Goal: Navigation & Orientation: Find specific page/section

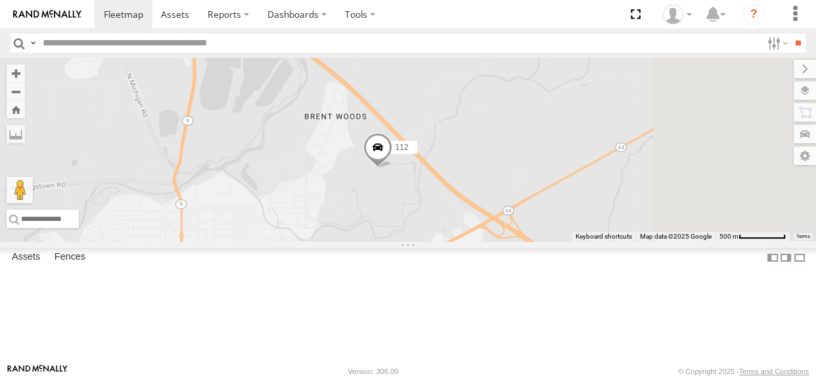
drag, startPoint x: 545, startPoint y: 225, endPoint x: 524, endPoint y: 265, distance: 45.8
click at [524, 241] on div "114 117 111 112 113 118 115" at bounding box center [408, 149] width 816 height 183
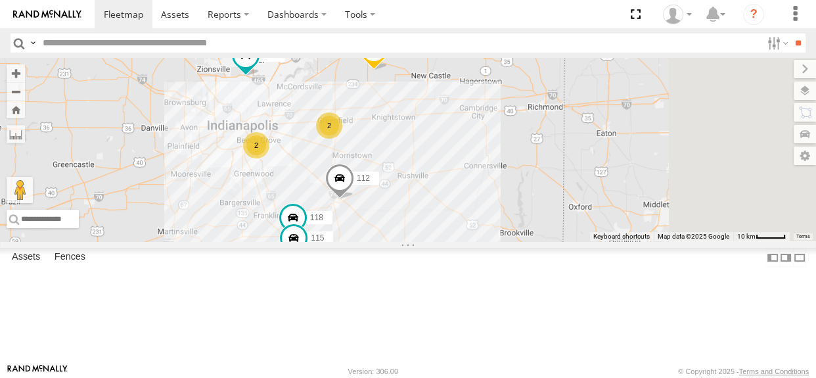
drag, startPoint x: 557, startPoint y: 295, endPoint x: 554, endPoint y: 271, distance: 24.6
click at [554, 241] on div "114 117 111 112 113 118 115 2 2" at bounding box center [408, 149] width 816 height 183
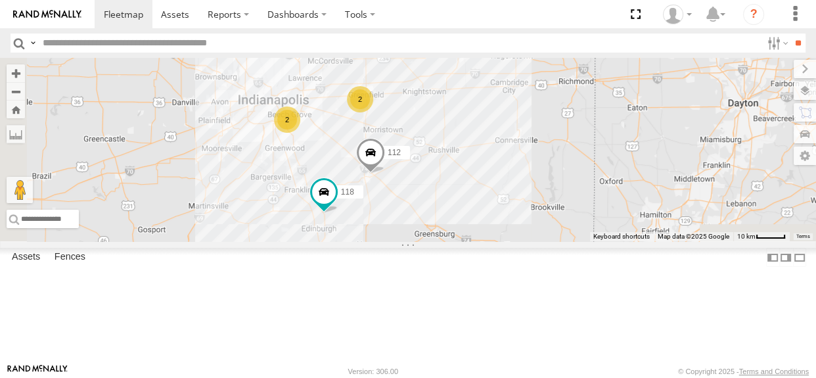
drag, startPoint x: 535, startPoint y: 259, endPoint x: 593, endPoint y: 157, distance: 117.6
click at [593, 157] on div "114 117 111 112 113 2 2 118" at bounding box center [408, 149] width 816 height 183
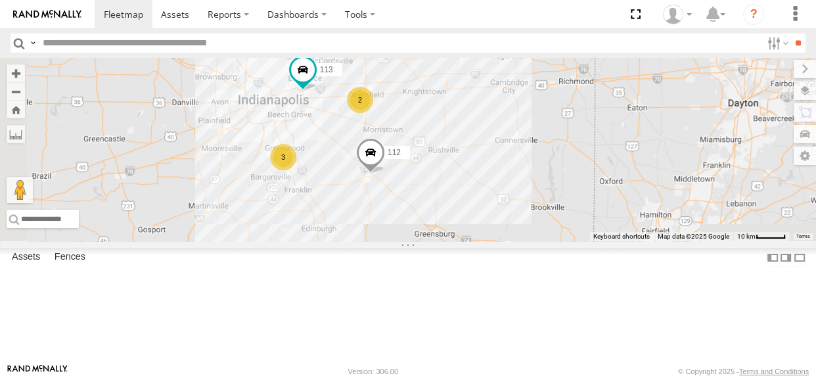
click at [296, 170] on div "3" at bounding box center [283, 157] width 26 height 26
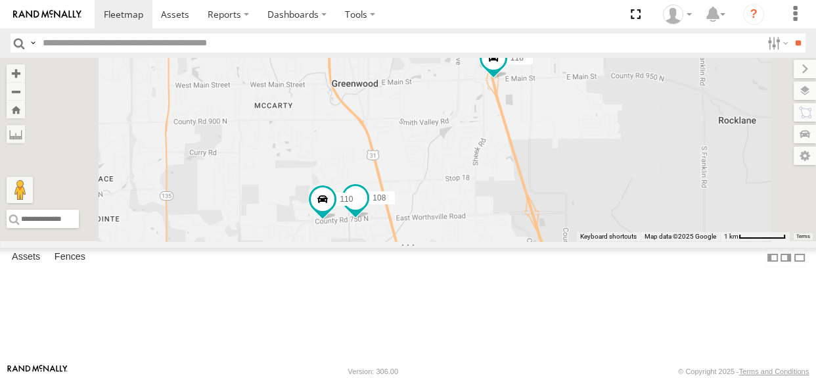
click at [367, 209] on span at bounding box center [355, 197] width 24 height 24
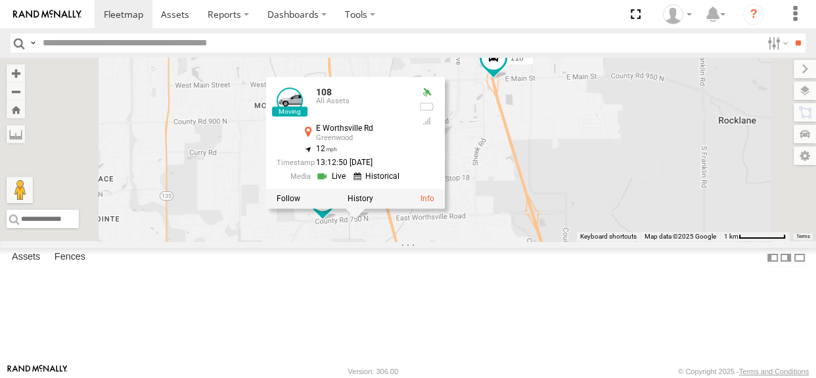
click at [303, 113] on link at bounding box center [289, 100] width 26 height 26
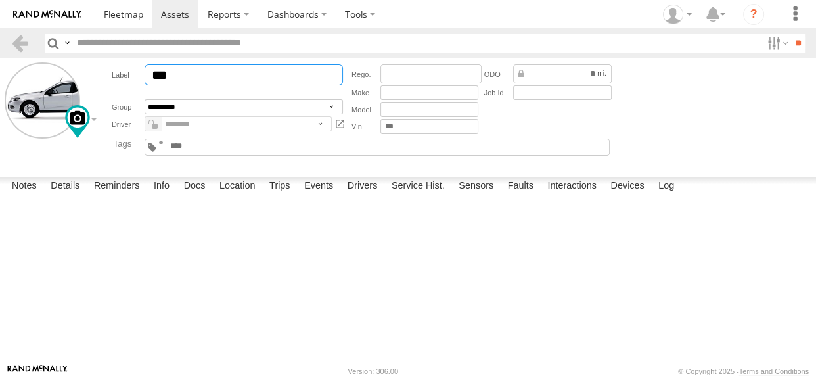
click at [219, 70] on input "***" at bounding box center [243, 74] width 198 height 21
type input "***"
click at [0, 0] on button "Save" at bounding box center [0, 0] width 0 height 0
click at [0, 0] on textarea at bounding box center [0, 0] width 0 height 0
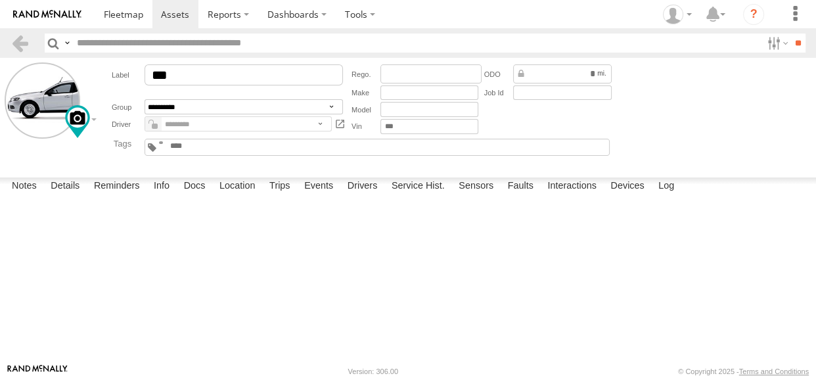
type textarea "***"
click at [0, 0] on button "Save" at bounding box center [0, 0] width 0 height 0
click at [0, 0] on button "Complete" at bounding box center [0, 0] width 0 height 0
click at [120, 22] on link at bounding box center [124, 14] width 58 height 28
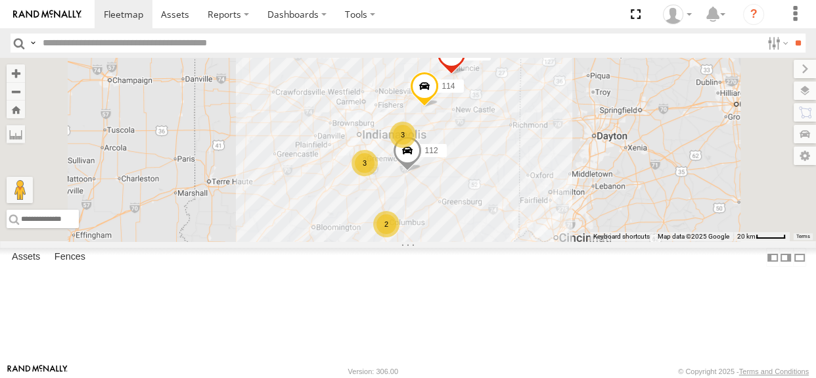
click at [378, 176] on div "3" at bounding box center [364, 163] width 26 height 26
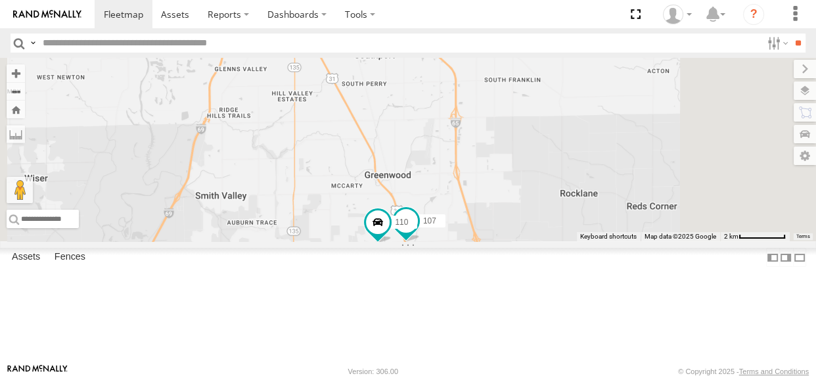
drag, startPoint x: 565, startPoint y: 235, endPoint x: 559, endPoint y: 224, distance: 12.6
click at [559, 224] on div "114 111 112 110 118 107" at bounding box center [408, 149] width 816 height 183
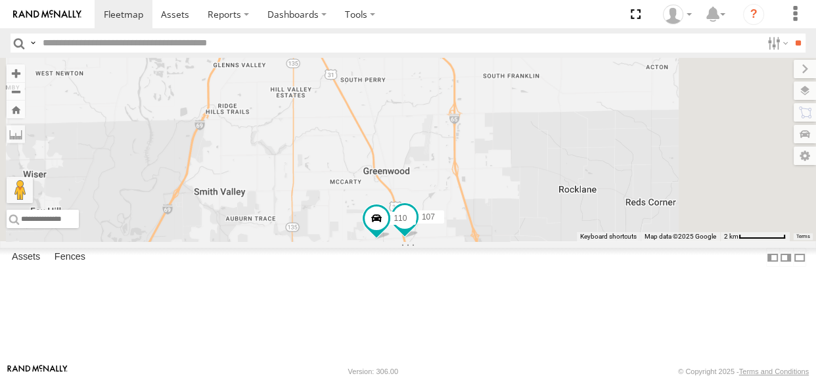
click at [416, 229] on span at bounding box center [405, 217] width 24 height 24
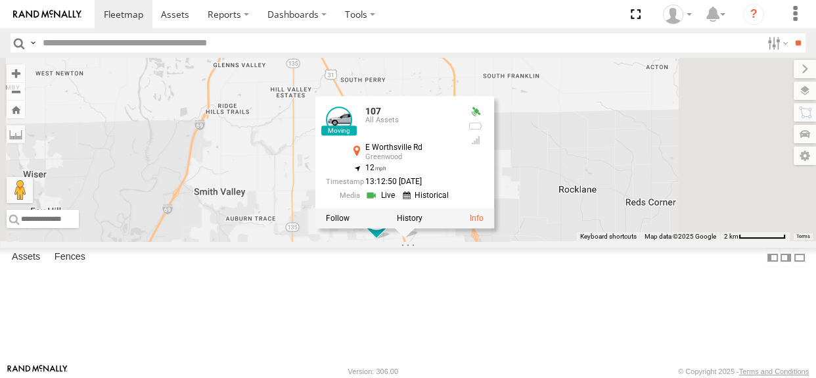
click at [586, 241] on div "114 111 112 110 118 107 107 All Assets E Worthsville Rd Greenwood 39.58666 , -8…" at bounding box center [408, 149] width 816 height 183
drag, startPoint x: 636, startPoint y: 305, endPoint x: 645, endPoint y: 300, distance: 10.0
click at [635, 241] on div "114 111 112 110 118 107 107 All Assets E Worthsville Rd Greenwood 39.58666 , -8…" at bounding box center [408, 149] width 816 height 183
click at [709, 241] on div "114 111 112 110 118 107 107 All Assets E Worthsville Rd Greenwood 39.58666 , -8…" at bounding box center [408, 149] width 816 height 183
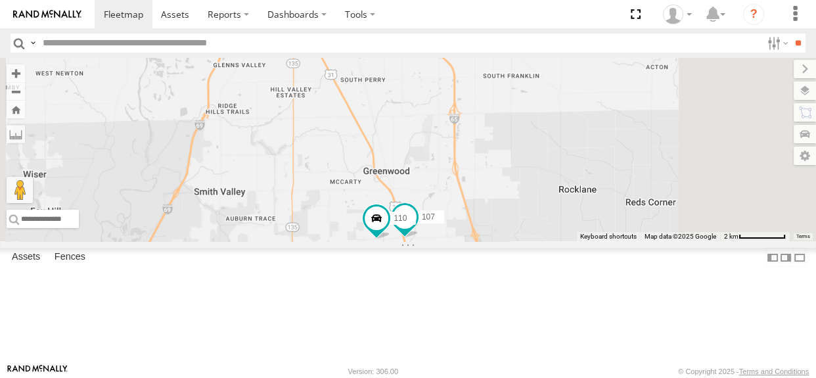
click at [416, 229] on span at bounding box center [405, 217] width 24 height 24
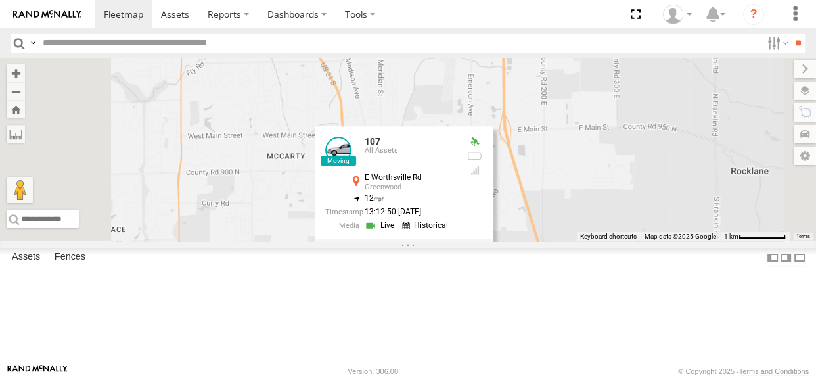
click at [351, 163] on link at bounding box center [338, 150] width 26 height 26
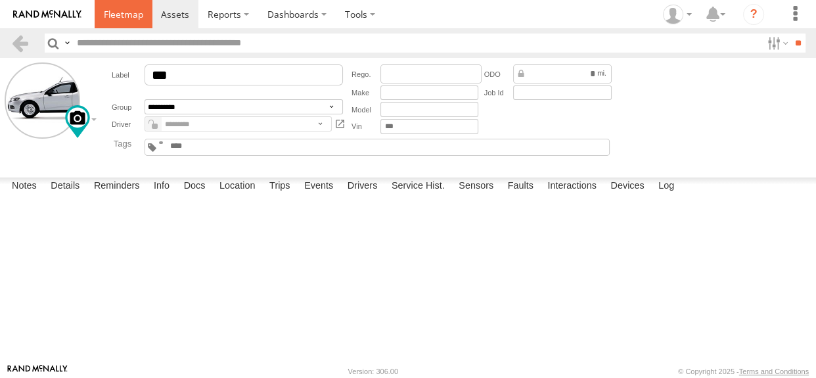
click at [118, 9] on span at bounding box center [123, 14] width 39 height 12
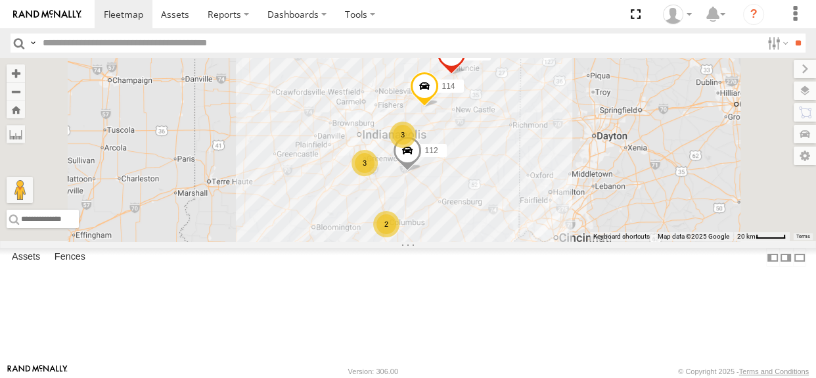
click at [378, 176] on div "3" at bounding box center [364, 163] width 26 height 26
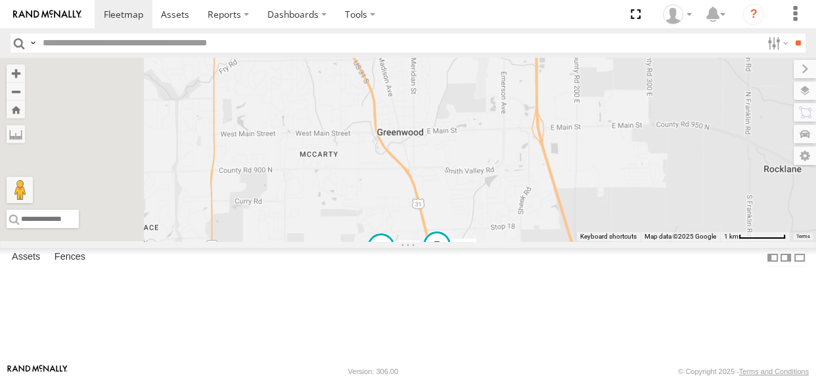
drag, startPoint x: 609, startPoint y: 268, endPoint x: 588, endPoint y: 197, distance: 73.8
click at [588, 197] on div "114 111 112 110 118 107" at bounding box center [408, 149] width 816 height 183
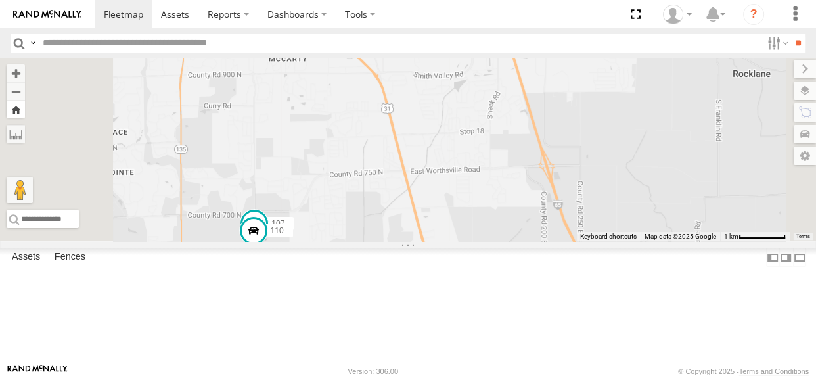
click at [25, 112] on button "Zoom Home" at bounding box center [16, 109] width 18 height 18
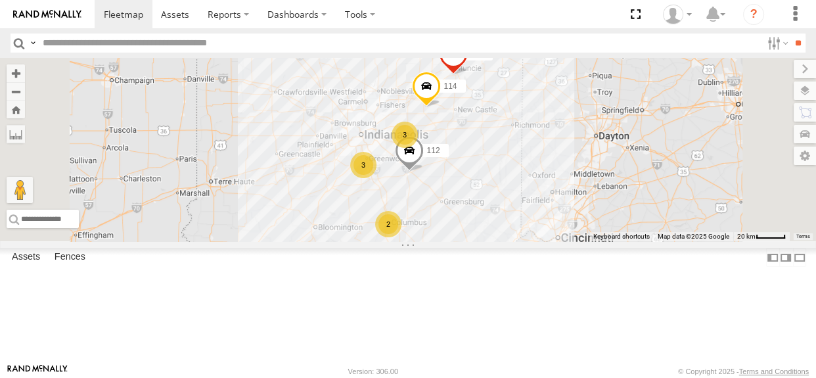
click at [401, 237] on div "2" at bounding box center [388, 224] width 26 height 26
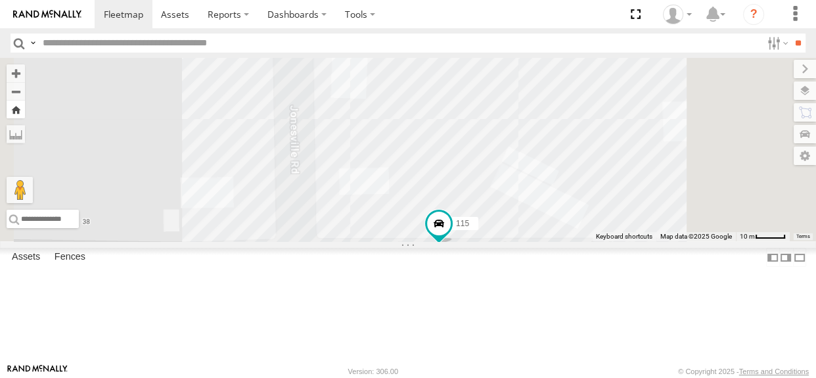
click at [25, 110] on button "Zoom Home" at bounding box center [16, 109] width 18 height 18
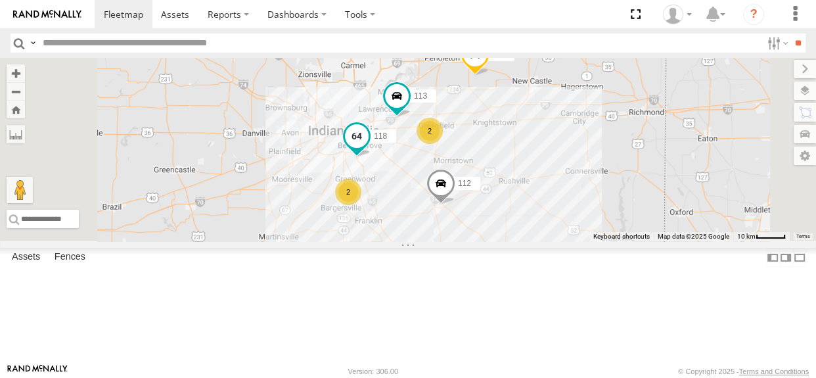
click at [368, 148] on span at bounding box center [357, 136] width 24 height 24
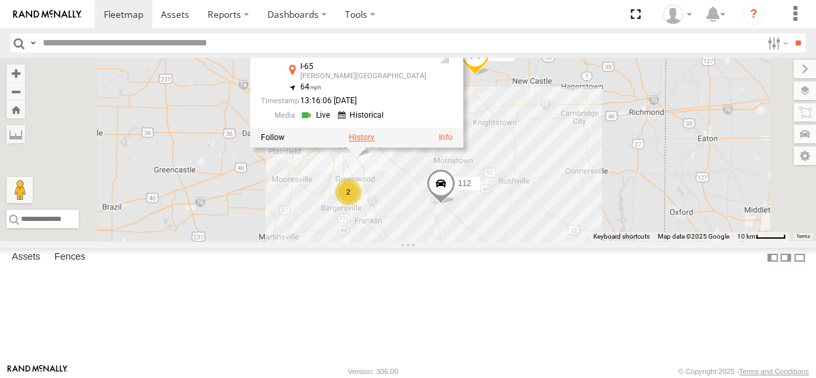
click at [374, 142] on label at bounding box center [362, 137] width 26 height 9
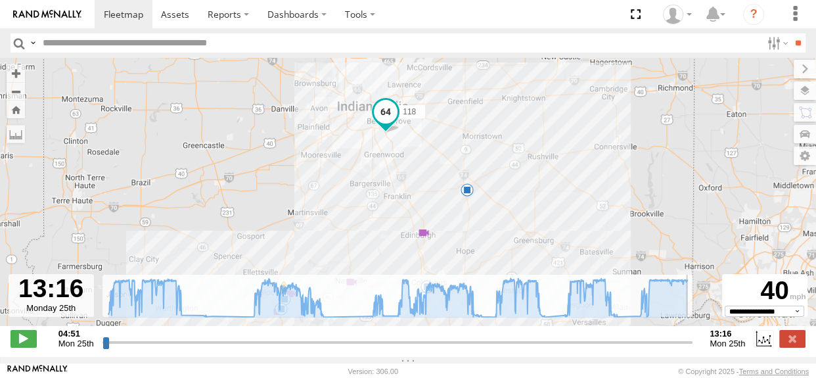
drag, startPoint x: 106, startPoint y: 352, endPoint x: 716, endPoint y: 345, distance: 609.4
type input "**********"
click at [693, 347] on input "range" at bounding box center [397, 342] width 590 height 12
click at [795, 339] on label at bounding box center [792, 338] width 26 height 17
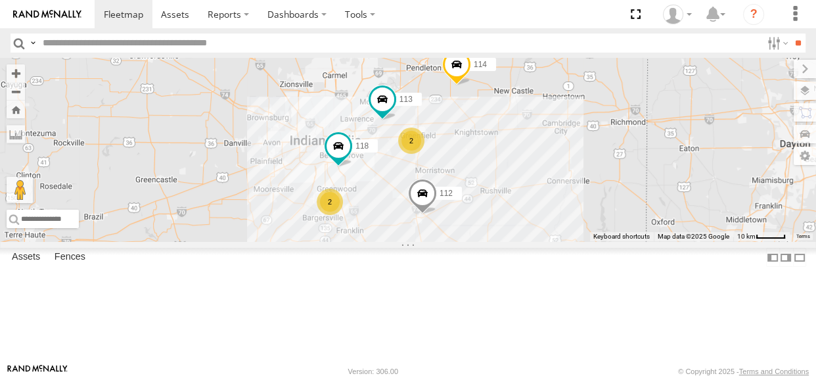
drag, startPoint x: 496, startPoint y: 215, endPoint x: 475, endPoint y: 226, distance: 23.5
click at [475, 226] on div "114 118 112 113 2 2 2 111" at bounding box center [408, 149] width 816 height 183
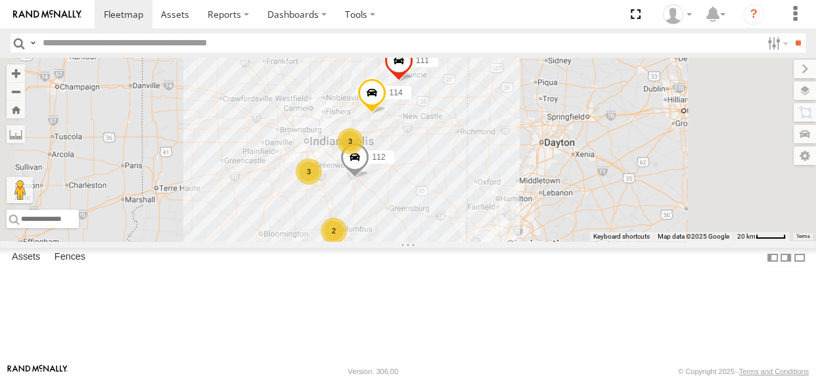
drag, startPoint x: 449, startPoint y: 202, endPoint x: 438, endPoint y: 188, distance: 17.7
click at [438, 188] on div "114 112 111 3 3 2" at bounding box center [408, 149] width 816 height 183
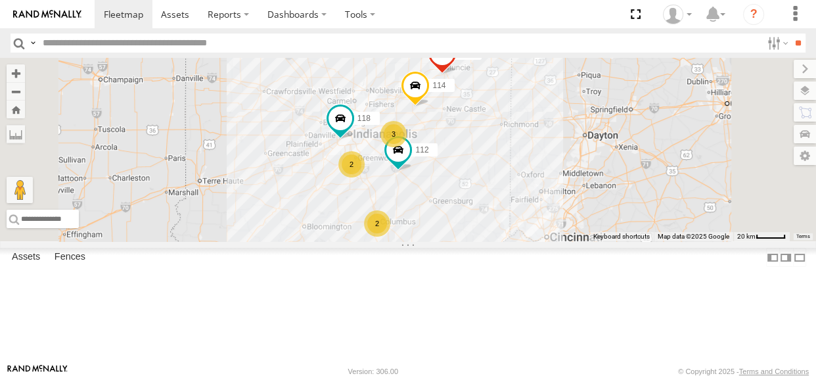
drag, startPoint x: 472, startPoint y: 180, endPoint x: 452, endPoint y: 179, distance: 19.7
click at [452, 179] on div "114 3 2 118 2 111 112" at bounding box center [408, 149] width 816 height 183
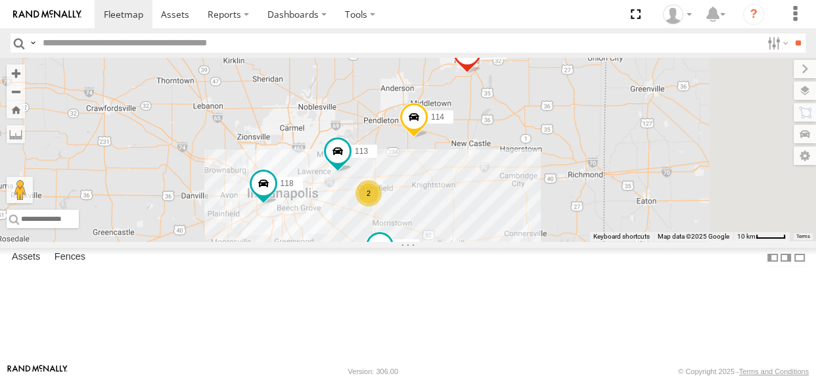
drag, startPoint x: 456, startPoint y: 114, endPoint x: 341, endPoint y: 199, distance: 142.6
click at [341, 199] on div "114 118 111 112 2 2 2 113" at bounding box center [408, 149] width 816 height 183
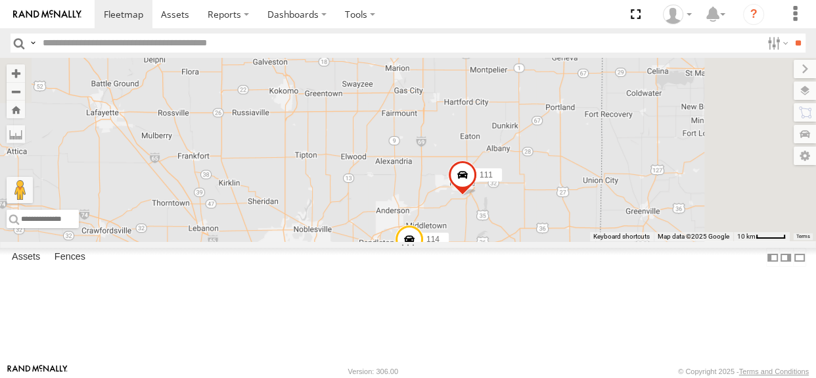
drag, startPoint x: 635, startPoint y: 173, endPoint x: 630, endPoint y: 286, distance: 113.0
click at [630, 241] on div "114 118 111 112 2 2 2 113" at bounding box center [408, 149] width 816 height 183
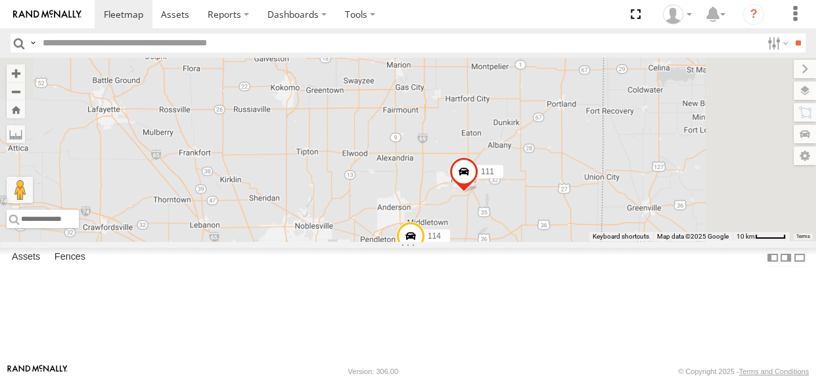
drag, startPoint x: 625, startPoint y: 303, endPoint x: 677, endPoint y: 190, distance: 124.9
click at [677, 190] on div "114 118 111 112 2 2 2 113" at bounding box center [408, 149] width 816 height 183
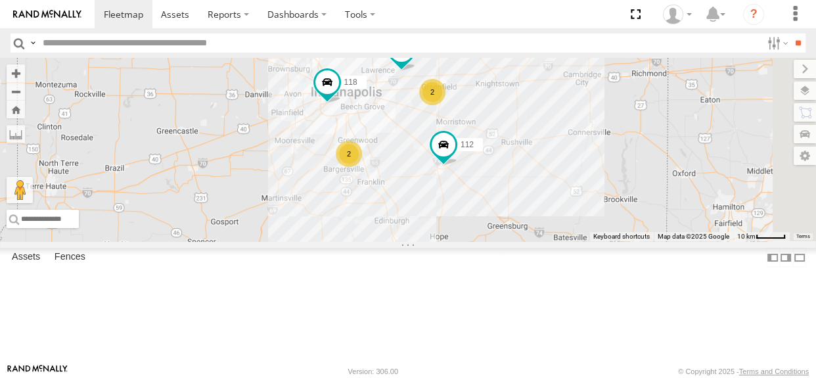
drag, startPoint x: 689, startPoint y: 186, endPoint x: 663, endPoint y: 171, distance: 31.2
click at [663, 171] on div "114 118 111 112 2 2 2 113" at bounding box center [408, 149] width 816 height 183
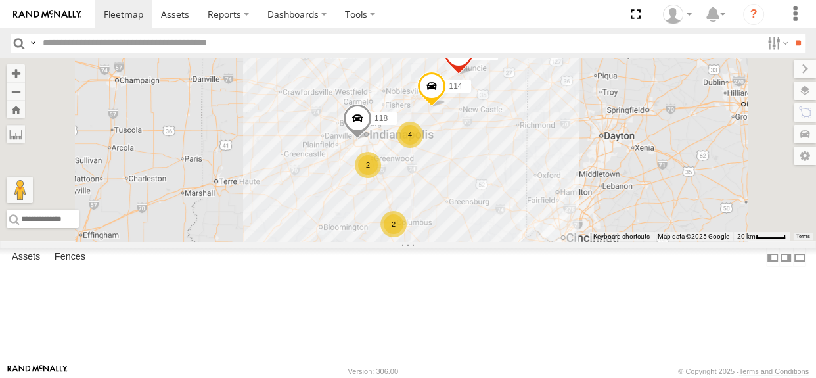
click at [406, 237] on div "2" at bounding box center [393, 224] width 26 height 26
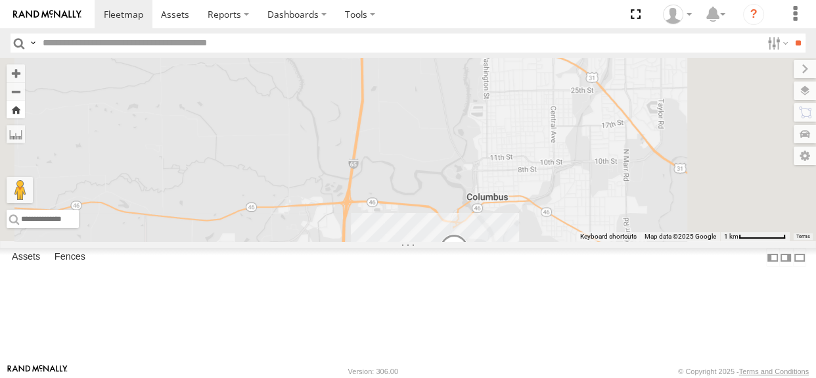
click at [25, 112] on button "Zoom Home" at bounding box center [16, 109] width 18 height 18
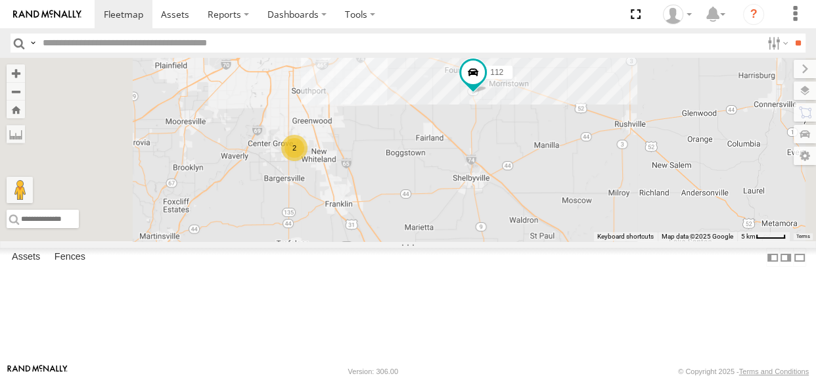
drag, startPoint x: 554, startPoint y: 202, endPoint x: 577, endPoint y: 127, distance: 77.5
click at [577, 127] on div "114 118 115 117 111 112 113 2 2" at bounding box center [408, 149] width 816 height 183
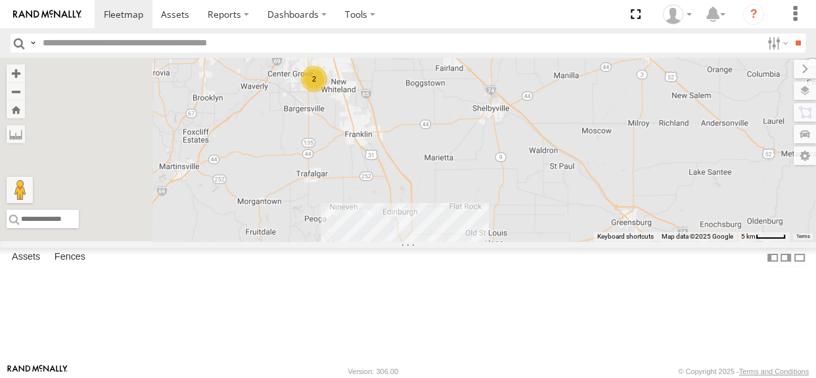
drag, startPoint x: 548, startPoint y: 215, endPoint x: 568, endPoint y: 159, distance: 59.4
click at [568, 159] on div "114 118 115 117 111 112 113 2 2" at bounding box center [408, 149] width 816 height 183
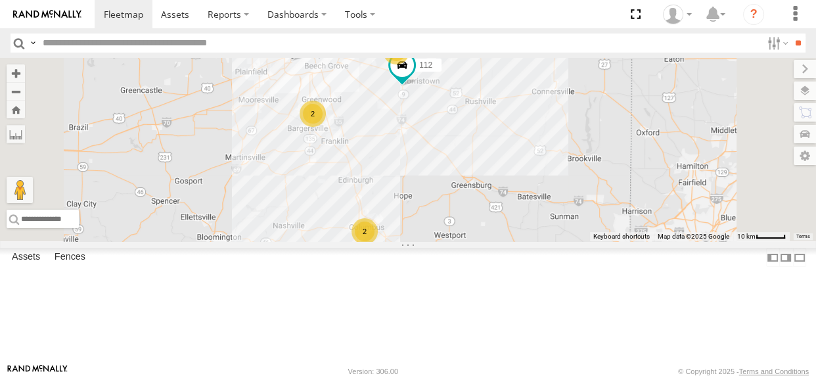
drag, startPoint x: 570, startPoint y: 158, endPoint x: 527, endPoint y: 177, distance: 47.0
click at [527, 177] on div "114 118 111 112 113 2 2 2" at bounding box center [408, 149] width 816 height 183
click at [378, 244] on div "2" at bounding box center [364, 231] width 26 height 26
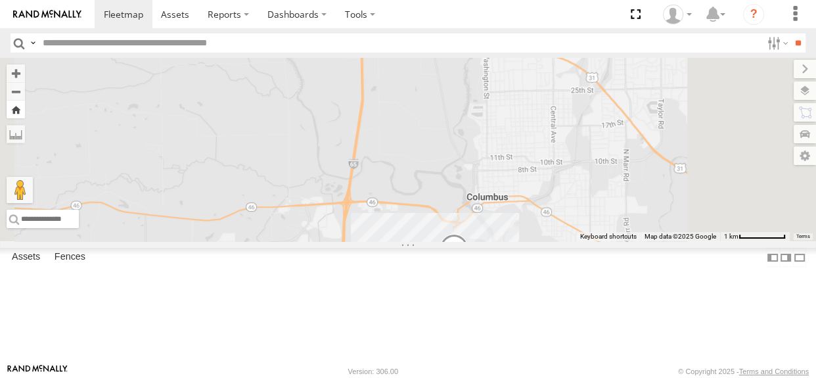
click at [25, 112] on button "Zoom Home" at bounding box center [16, 109] width 18 height 18
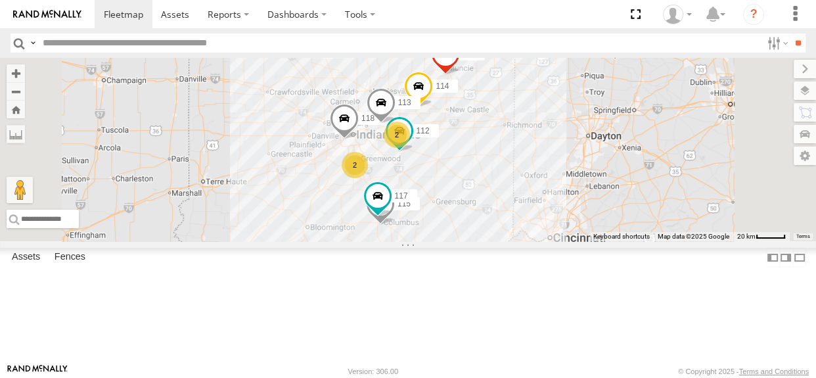
drag, startPoint x: 494, startPoint y: 169, endPoint x: 479, endPoint y: 169, distance: 15.8
click at [479, 169] on div "114 2 2 118 115 117 111 112 113" at bounding box center [408, 149] width 816 height 183
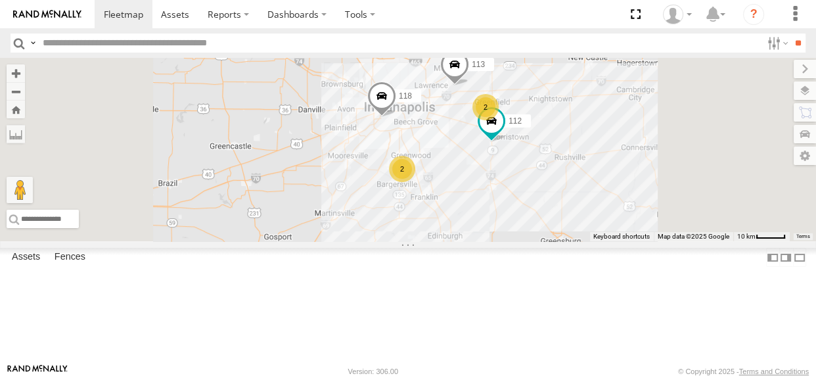
click at [415, 182] on div "2" at bounding box center [402, 169] width 26 height 26
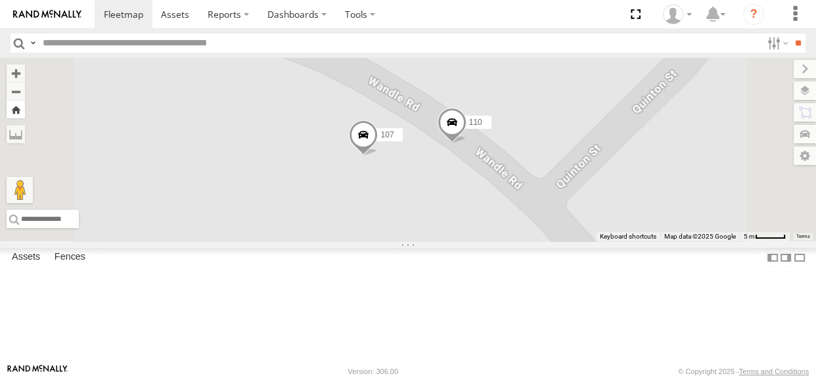
click at [25, 109] on button "Zoom Home" at bounding box center [16, 109] width 18 height 18
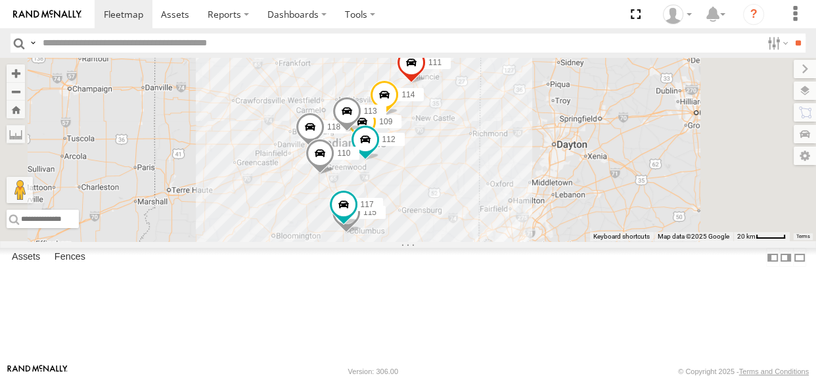
drag, startPoint x: 594, startPoint y: 226, endPoint x: 546, endPoint y: 234, distance: 49.3
click at [546, 234] on div "114 116 110 118 107 115 117 109 111 112 113" at bounding box center [408, 149] width 816 height 183
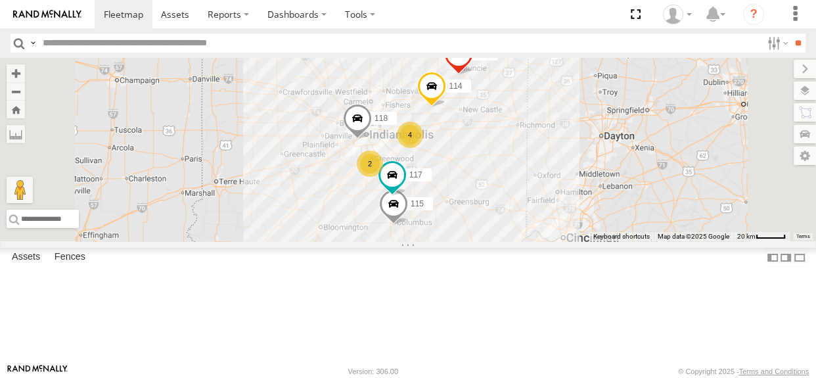
scroll to position [26, 0]
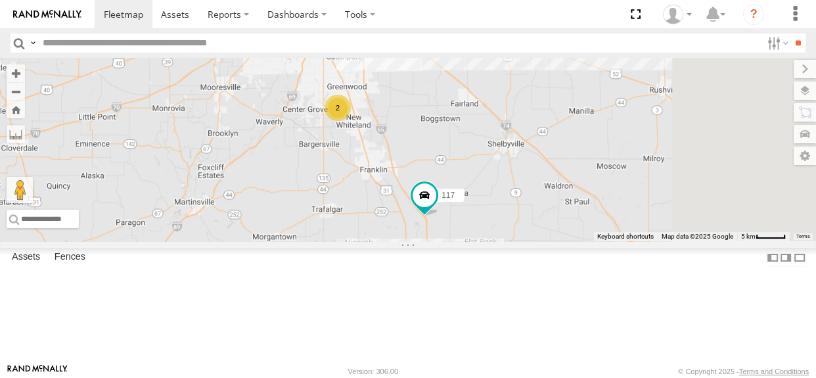
drag, startPoint x: 545, startPoint y: 244, endPoint x: 446, endPoint y: 311, distance: 119.3
click at [446, 241] on div "114 118 115 117 111 2" at bounding box center [408, 149] width 816 height 183
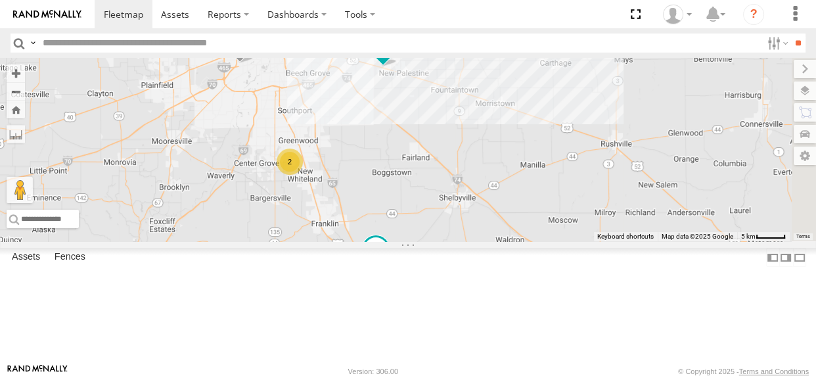
drag, startPoint x: 596, startPoint y: 157, endPoint x: 548, endPoint y: 243, distance: 98.2
click at [548, 241] on div "114 118 115 117 111 2 2 112" at bounding box center [408, 149] width 816 height 183
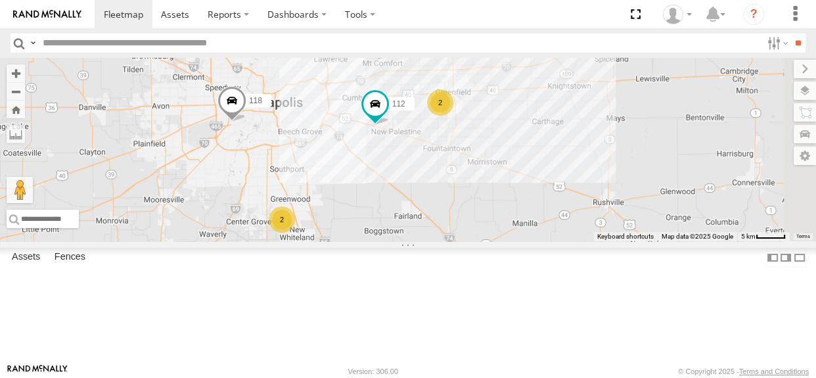
drag, startPoint x: 537, startPoint y: 211, endPoint x: 565, endPoint y: 225, distance: 31.4
click at [565, 225] on div "114 118 115 117 111 2 2 112 113" at bounding box center [408, 149] width 816 height 183
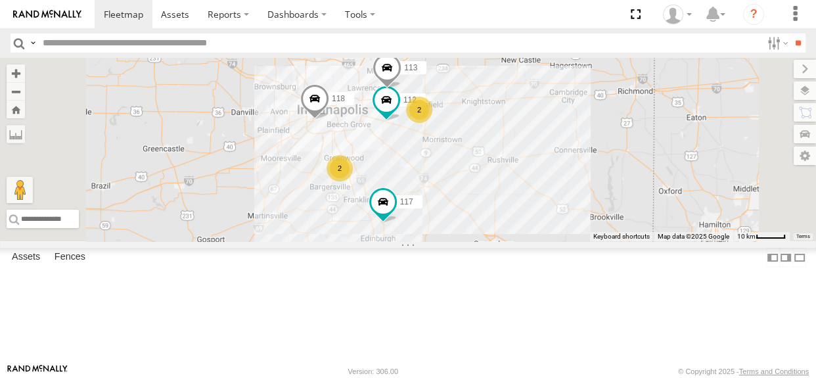
drag, startPoint x: 595, startPoint y: 259, endPoint x: 615, endPoint y: 225, distance: 39.2
click at [615, 225] on div "114 118 115 117 111 2 2 112 113" at bounding box center [408, 149] width 816 height 183
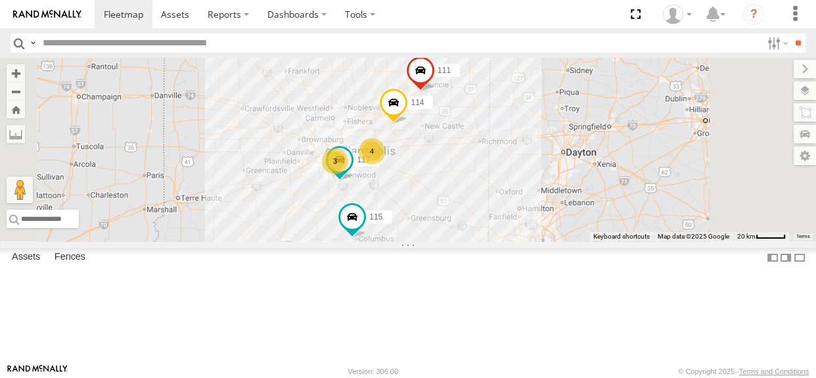
drag, startPoint x: 611, startPoint y: 206, endPoint x: 572, endPoint y: 223, distance: 42.9
click at [572, 223] on div "114 4 3 115 117 111" at bounding box center [408, 149] width 816 height 183
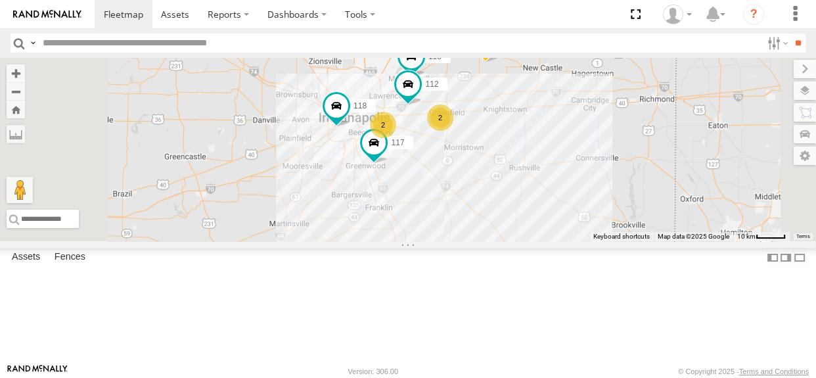
drag, startPoint x: 643, startPoint y: 219, endPoint x: 636, endPoint y: 190, distance: 30.3
click at [636, 190] on div "114 118 115 111 113 2 2 117 112" at bounding box center [408, 149] width 816 height 183
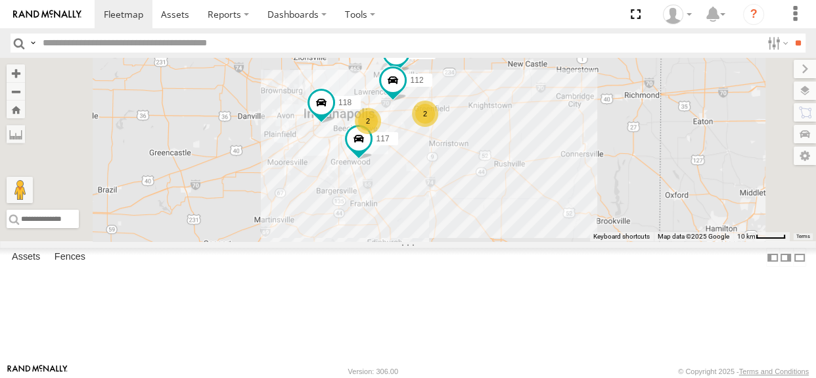
drag, startPoint x: 571, startPoint y: 223, endPoint x: 554, endPoint y: 219, distance: 17.5
click at [554, 219] on div "114 118 115 111 113 2 2 117 112" at bounding box center [408, 149] width 816 height 183
